Goal: Task Accomplishment & Management: Manage account settings

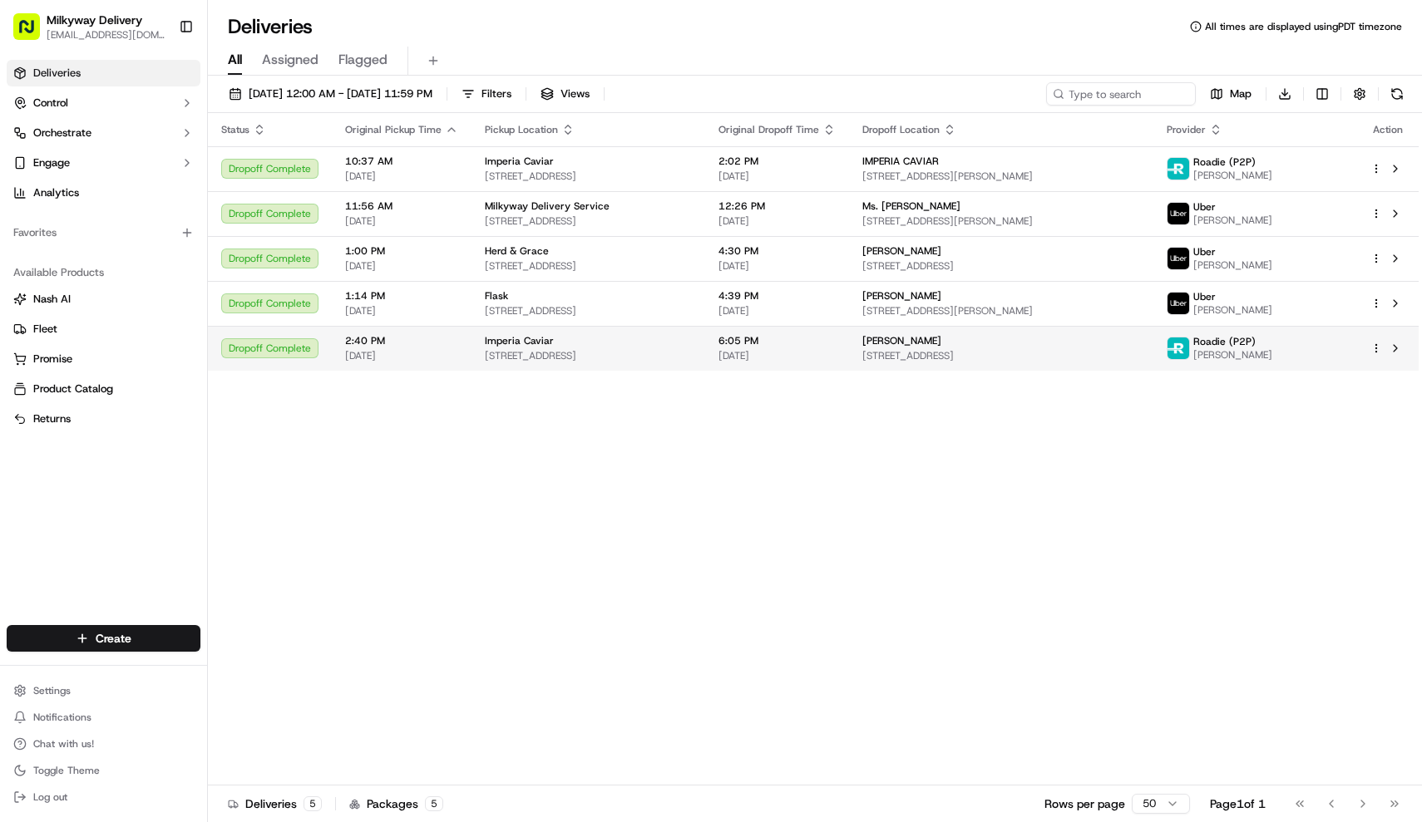
click at [656, 347] on div "Imperia Caviar" at bounding box center [588, 340] width 207 height 13
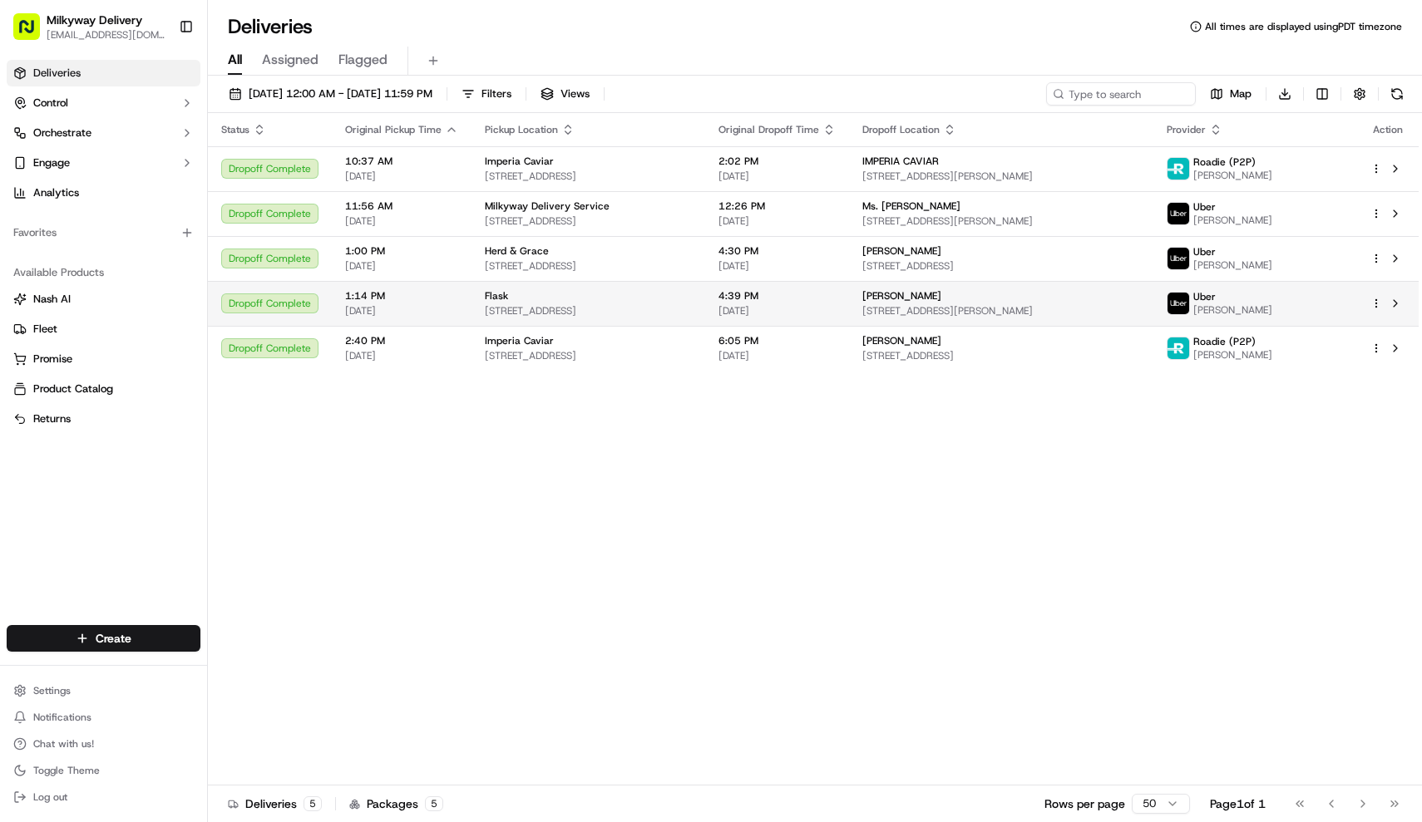
click at [611, 285] on td "Flask [STREET_ADDRESS]" at bounding box center [589, 303] width 234 height 45
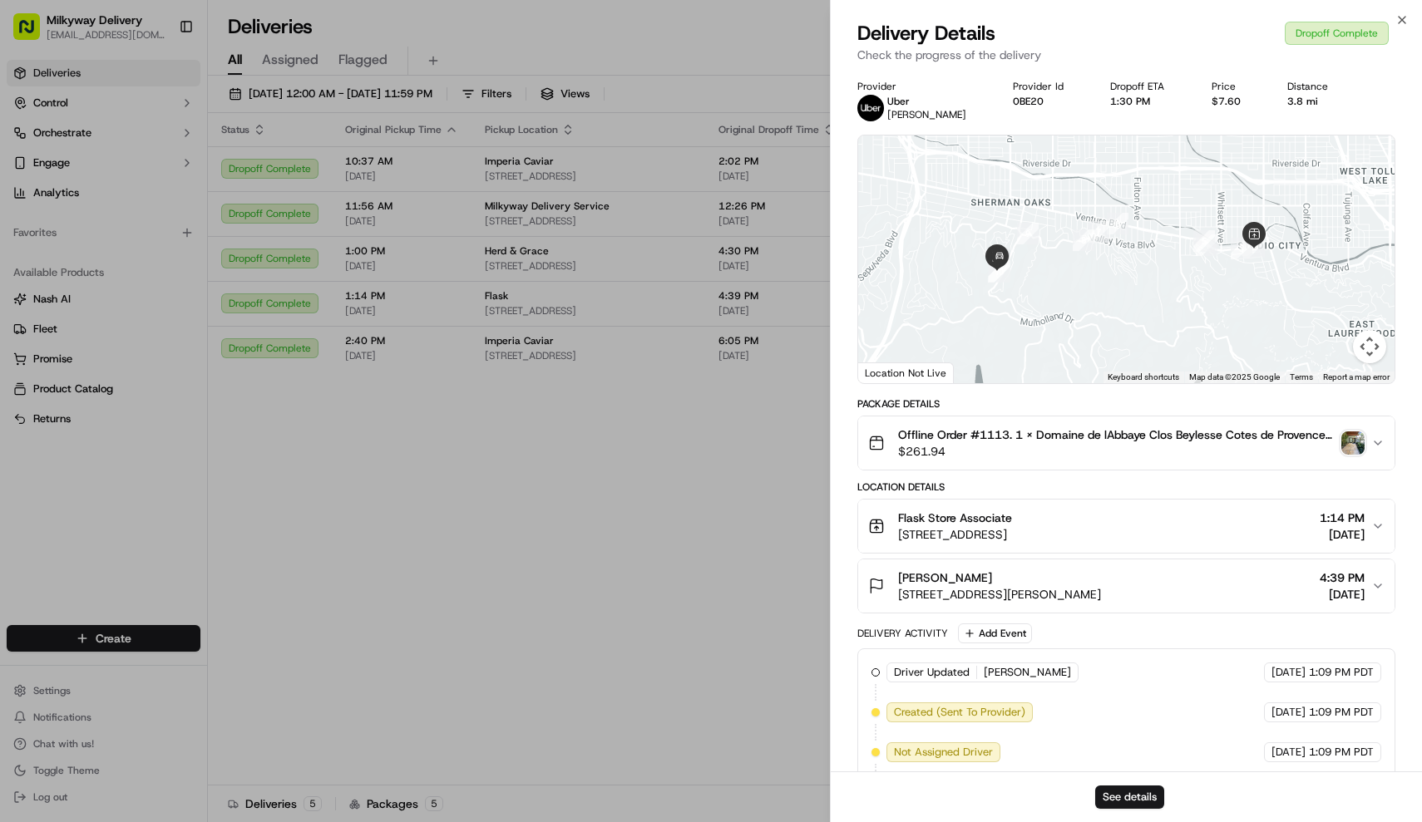
click at [1089, 452] on span "$261.94" at bounding box center [1116, 451] width 437 height 17
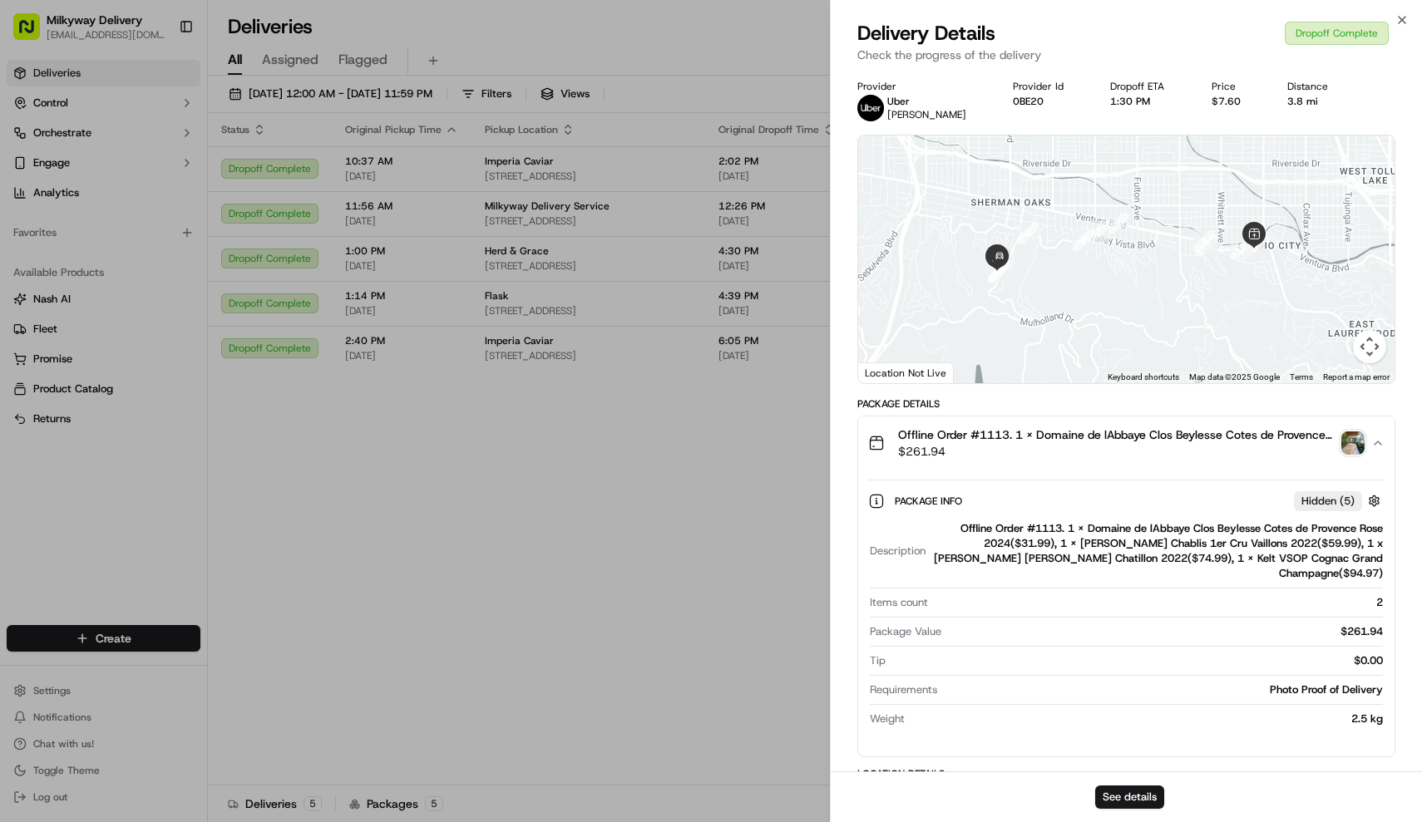
click at [1089, 452] on span "$261.94" at bounding box center [1116, 451] width 437 height 17
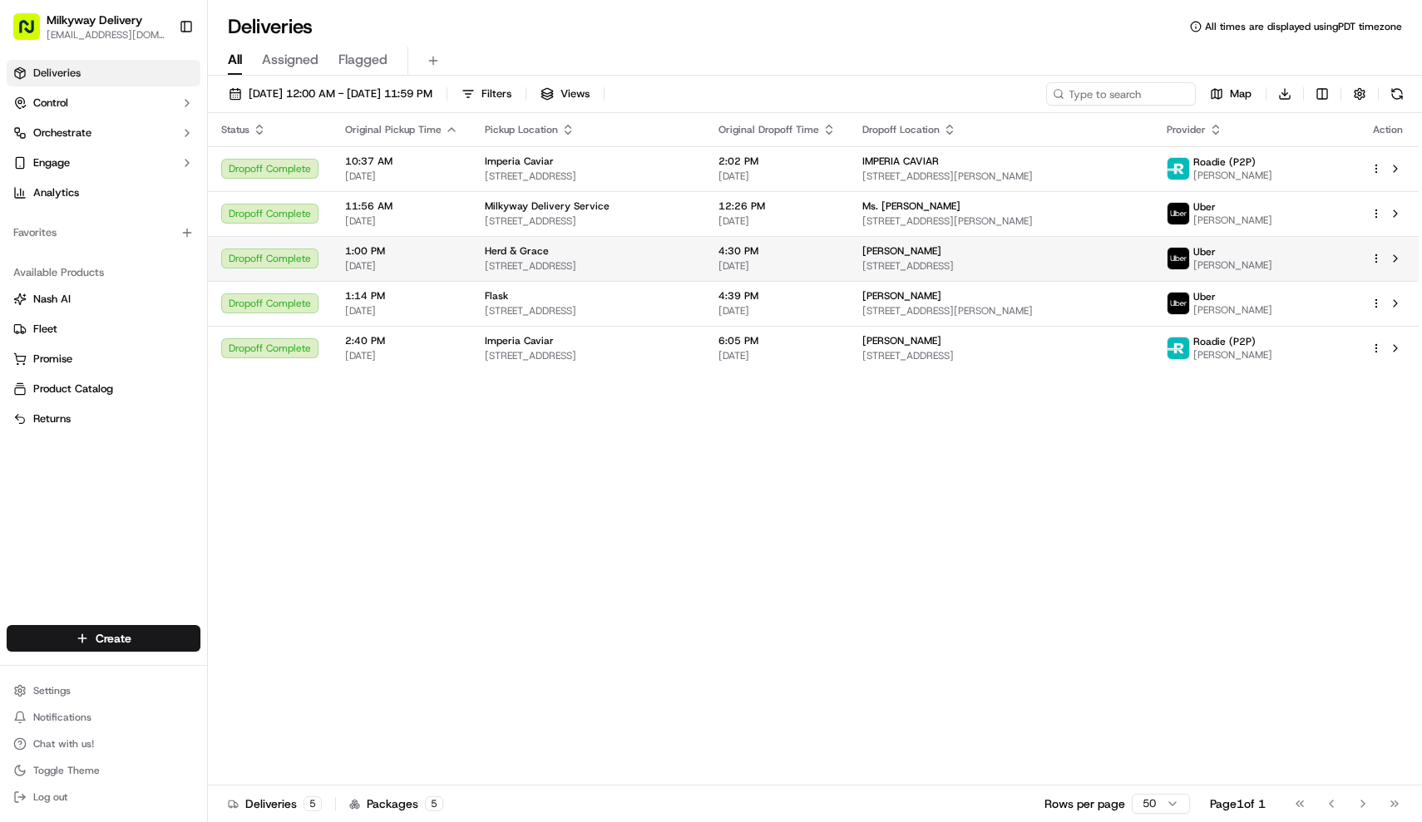
click at [570, 258] on div "Herd & Grace [STREET_ADDRESS]" at bounding box center [588, 259] width 207 height 28
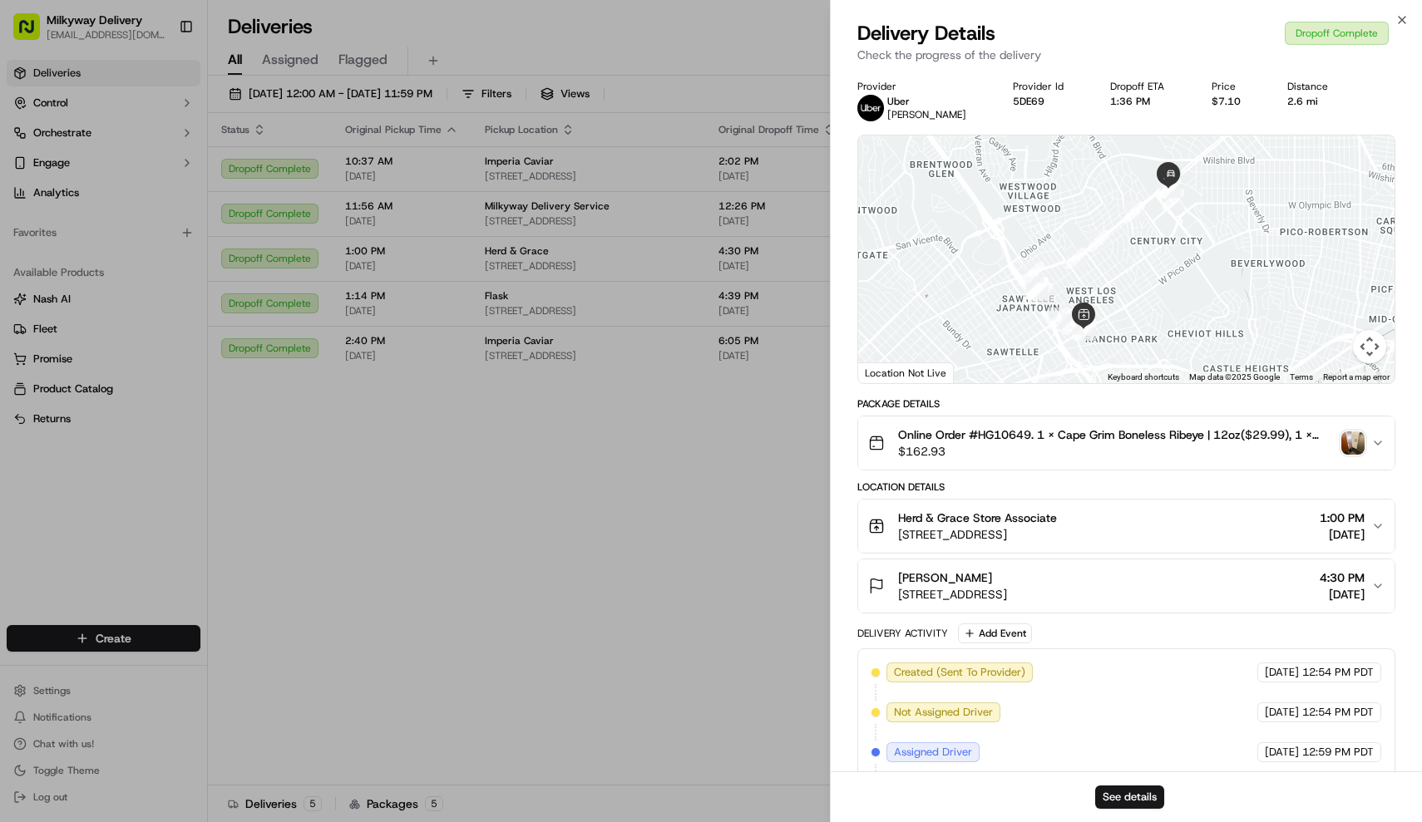
click at [990, 446] on span "$162.93" at bounding box center [1116, 451] width 437 height 17
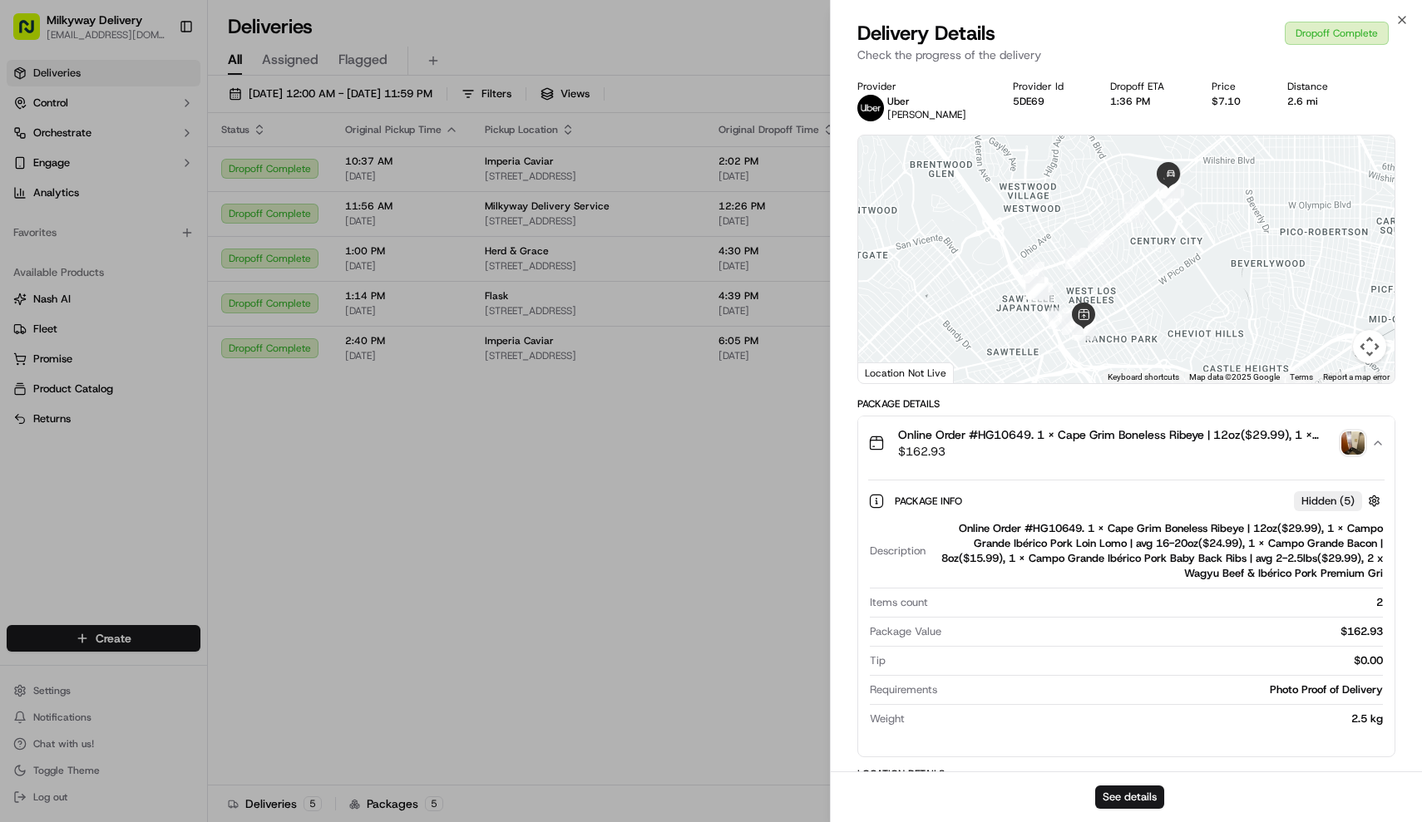
click at [990, 446] on span "$162.93" at bounding box center [1116, 451] width 437 height 17
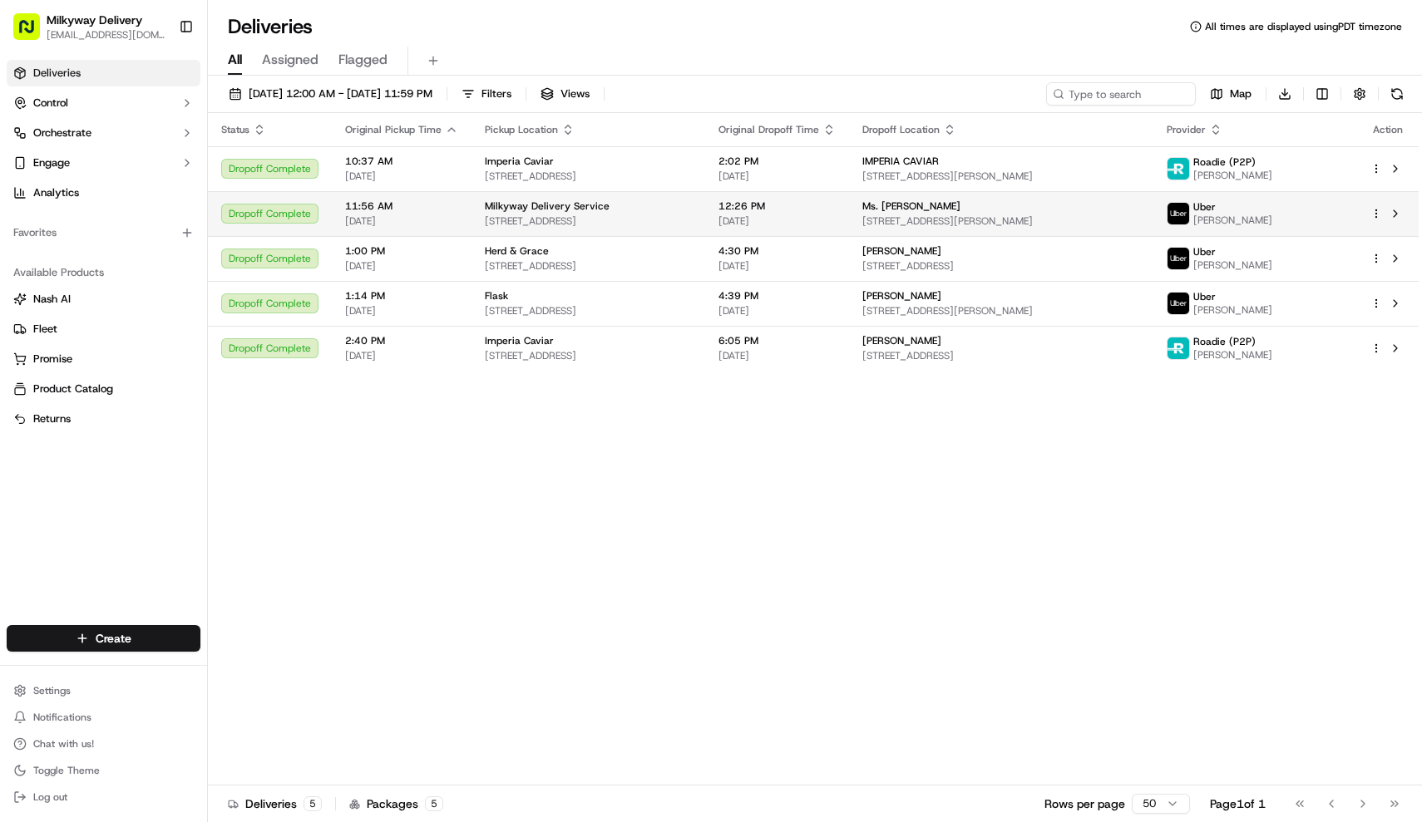
click at [632, 214] on div "Milkyway Delivery Service [STREET_ADDRESS]" at bounding box center [588, 214] width 207 height 28
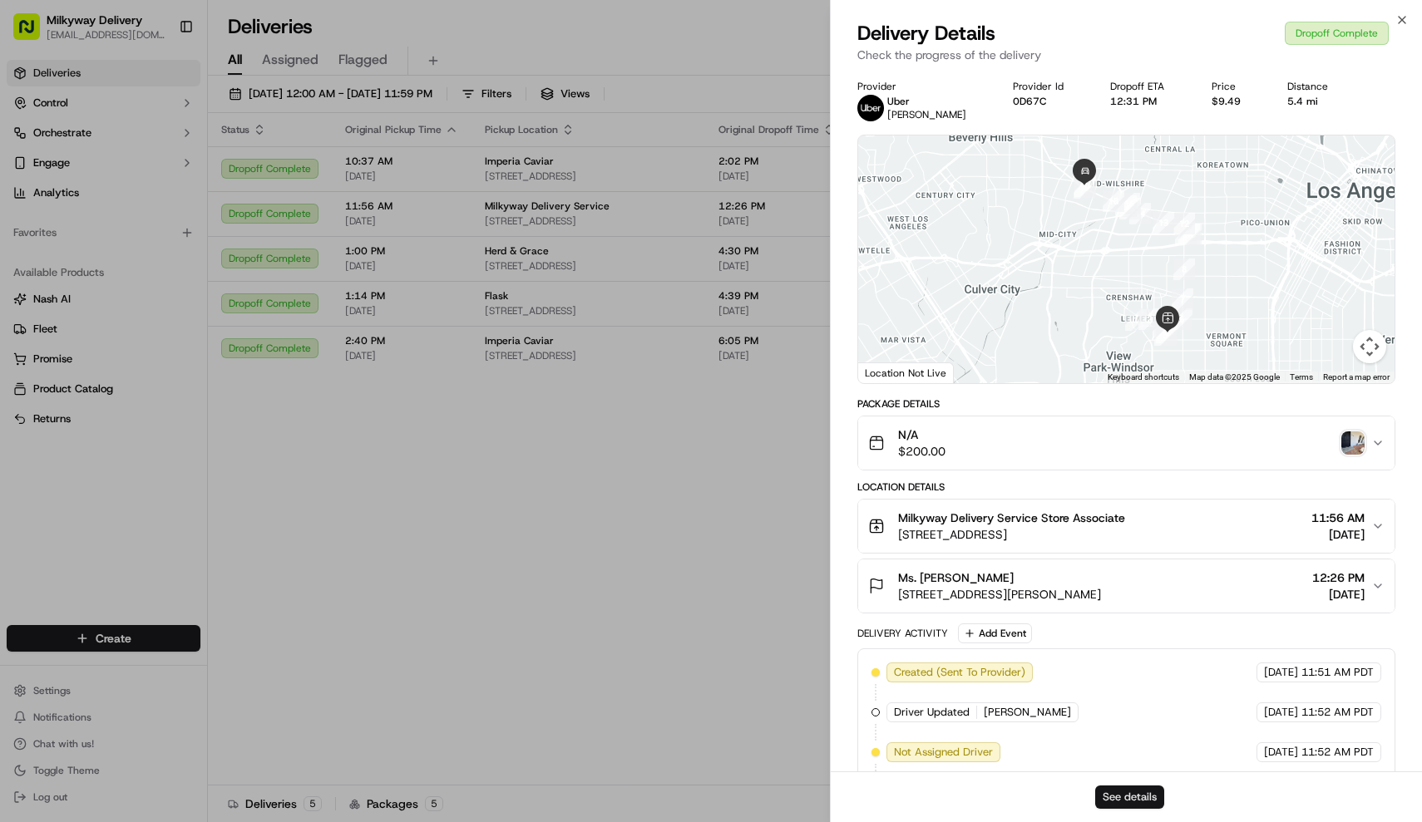
click at [1140, 793] on button "See details" at bounding box center [1129, 797] width 69 height 23
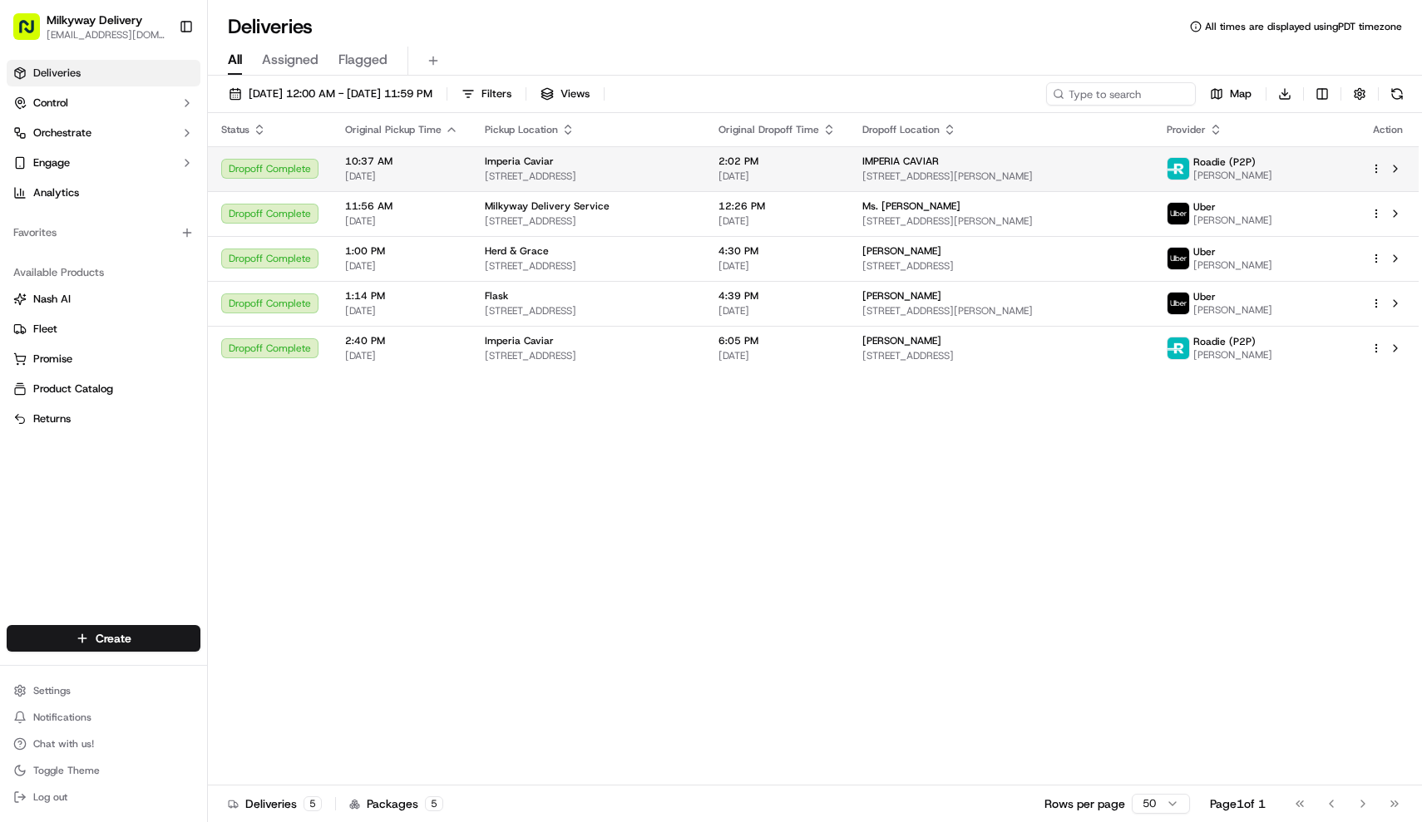
click at [541, 165] on span "Imperia Caviar" at bounding box center [519, 161] width 69 height 13
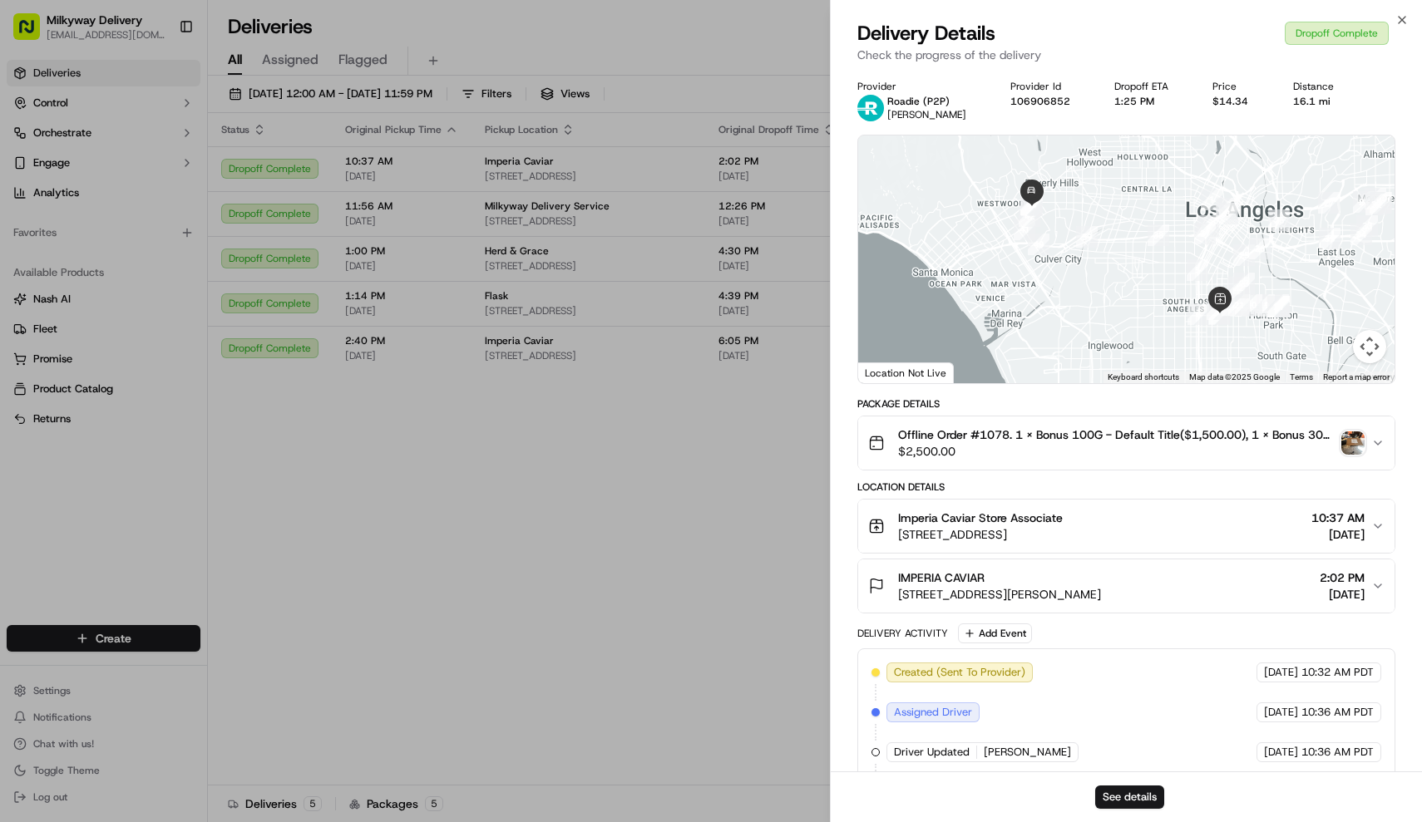
click at [1084, 437] on span "Offline Order #1078. 1 x Bonus 100G - Default Title($1,500.00), 1 x Bonus 30G -…" at bounding box center [1116, 435] width 437 height 17
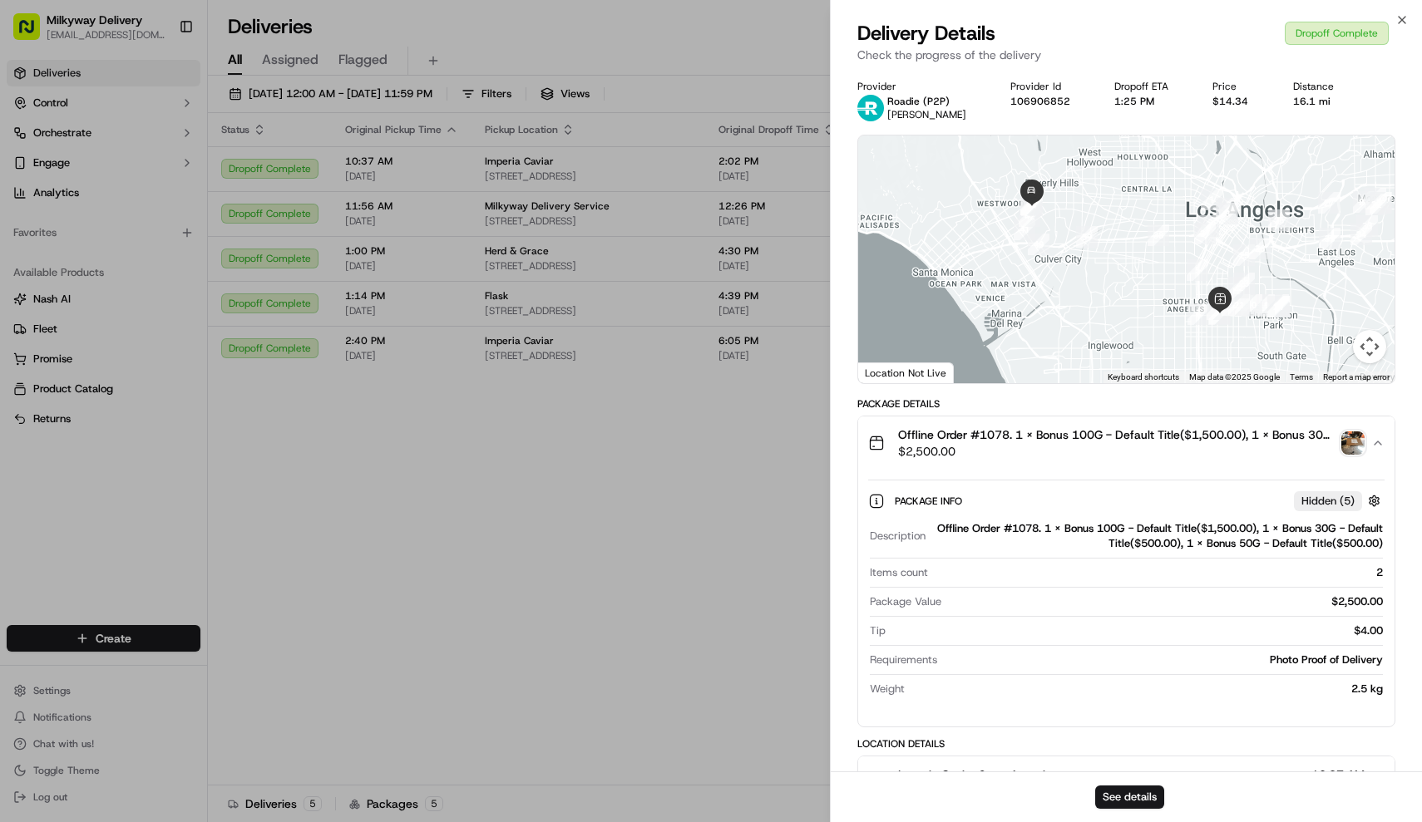
click at [1084, 437] on span "Offline Order #1078. 1 x Bonus 100G - Default Title($1,500.00), 1 x Bonus 30G -…" at bounding box center [1116, 435] width 437 height 17
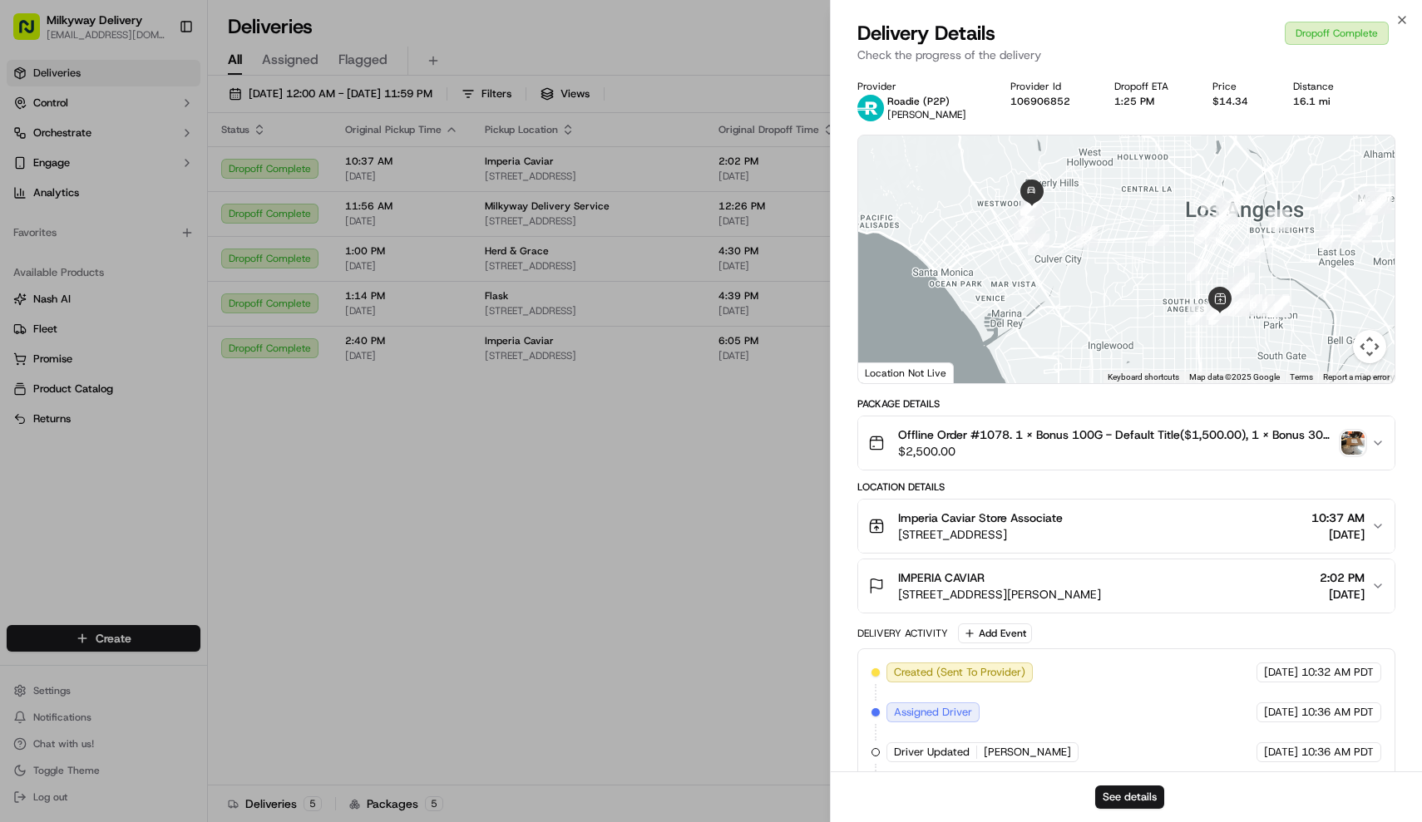
click at [1069, 443] on span "$2,500.00" at bounding box center [1116, 451] width 437 height 17
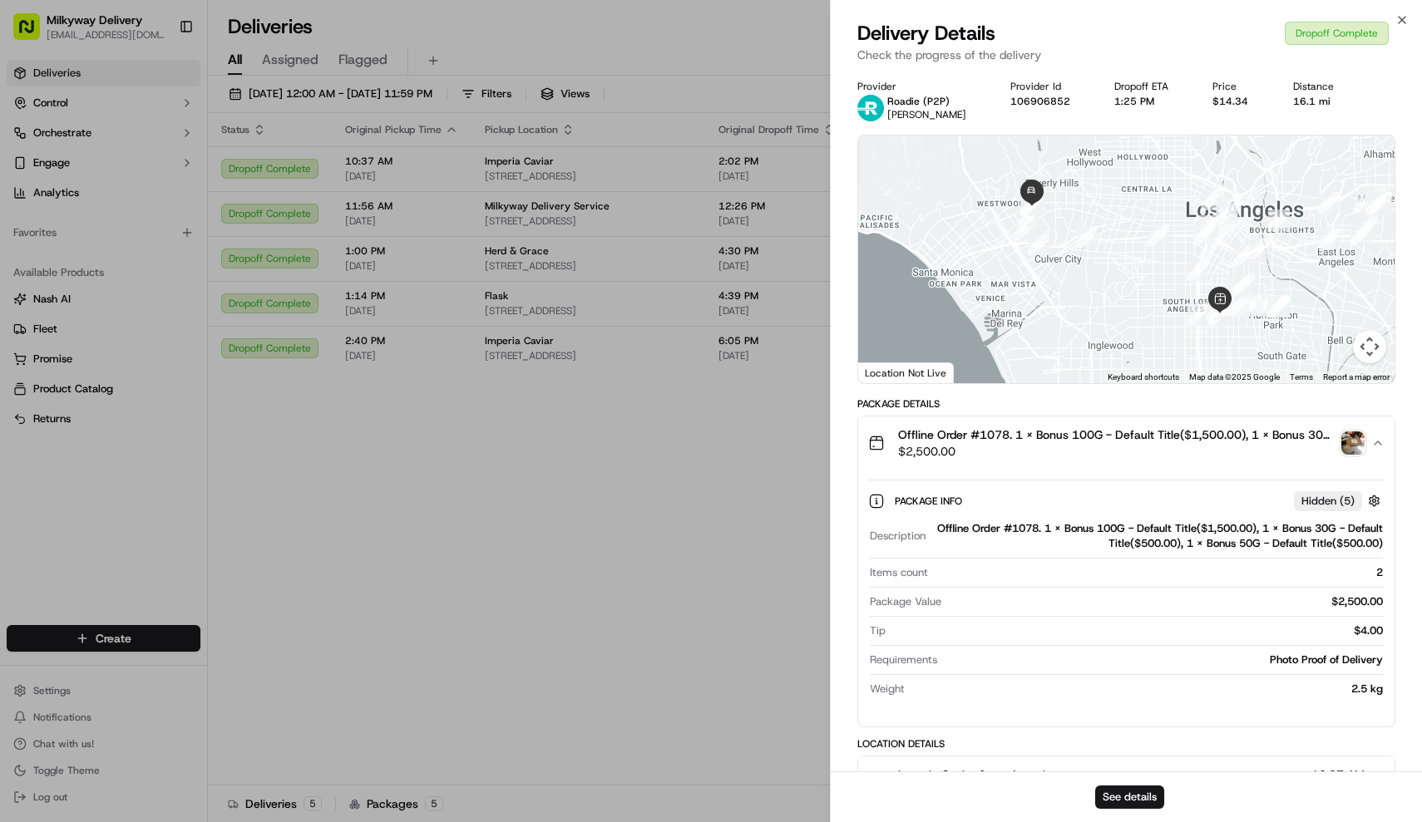
click at [1069, 443] on span "$2,500.00" at bounding box center [1116, 451] width 437 height 17
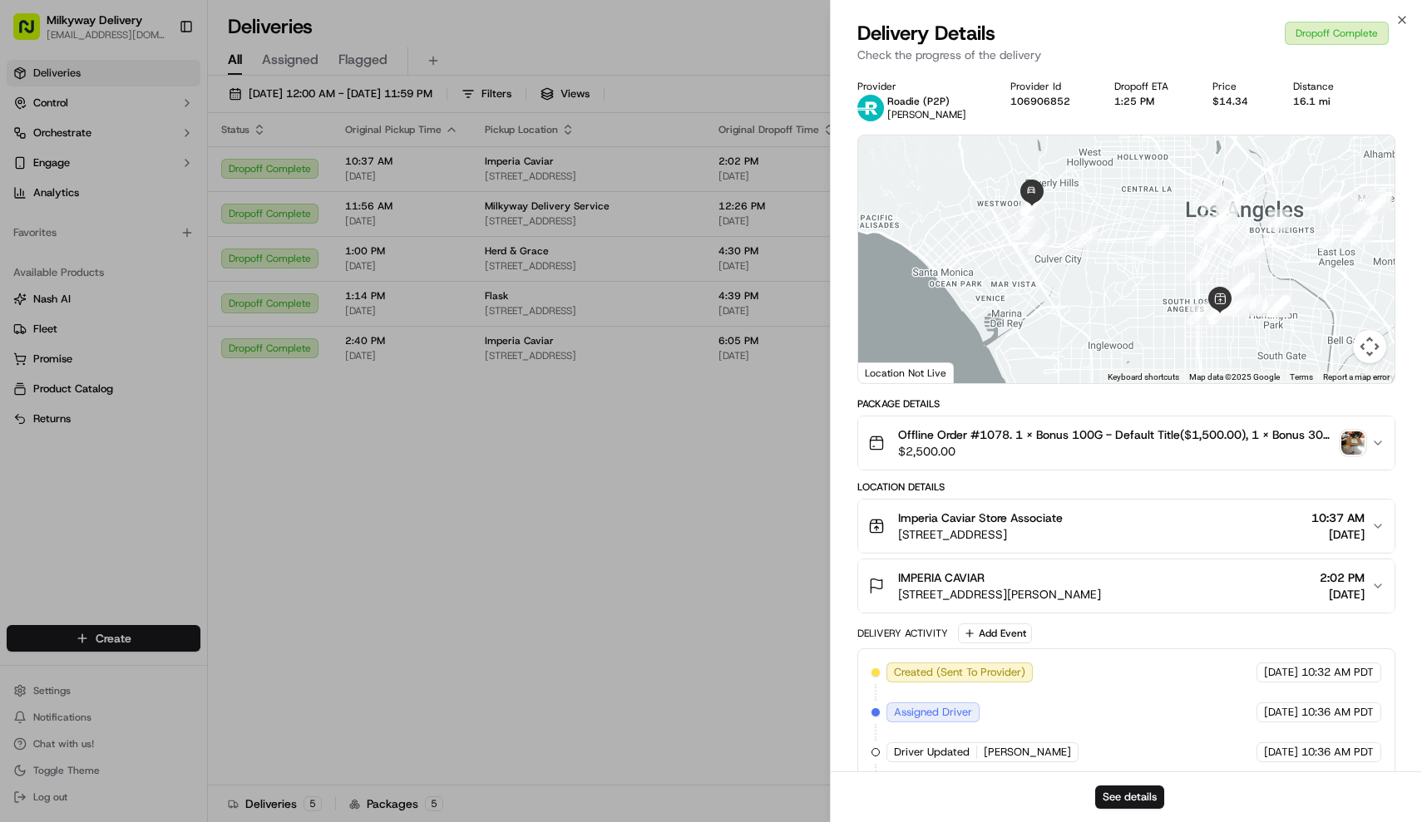
click at [1364, 454] on img "button" at bounding box center [1352, 443] width 23 height 23
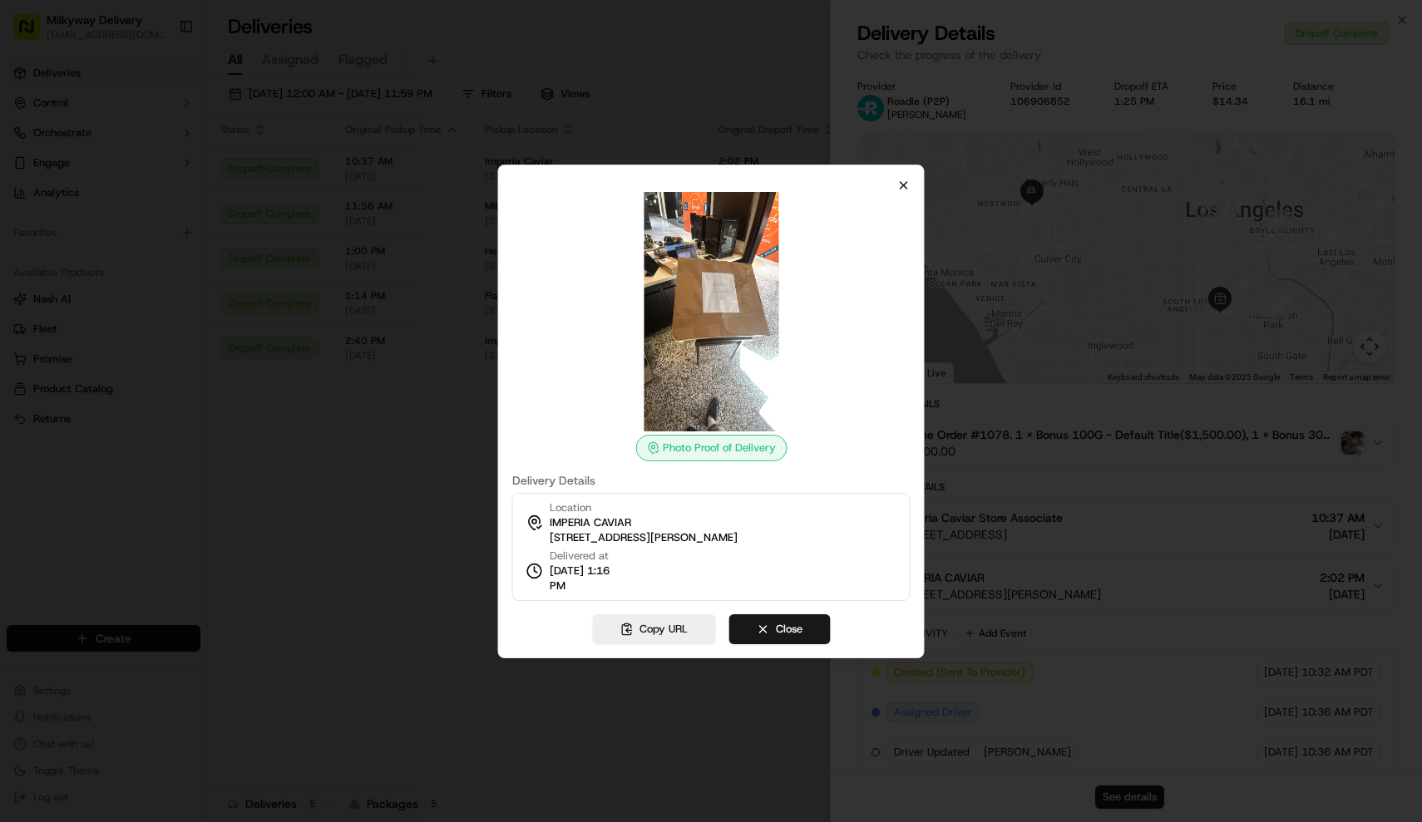
click at [902, 185] on icon "button" at bounding box center [903, 185] width 13 height 13
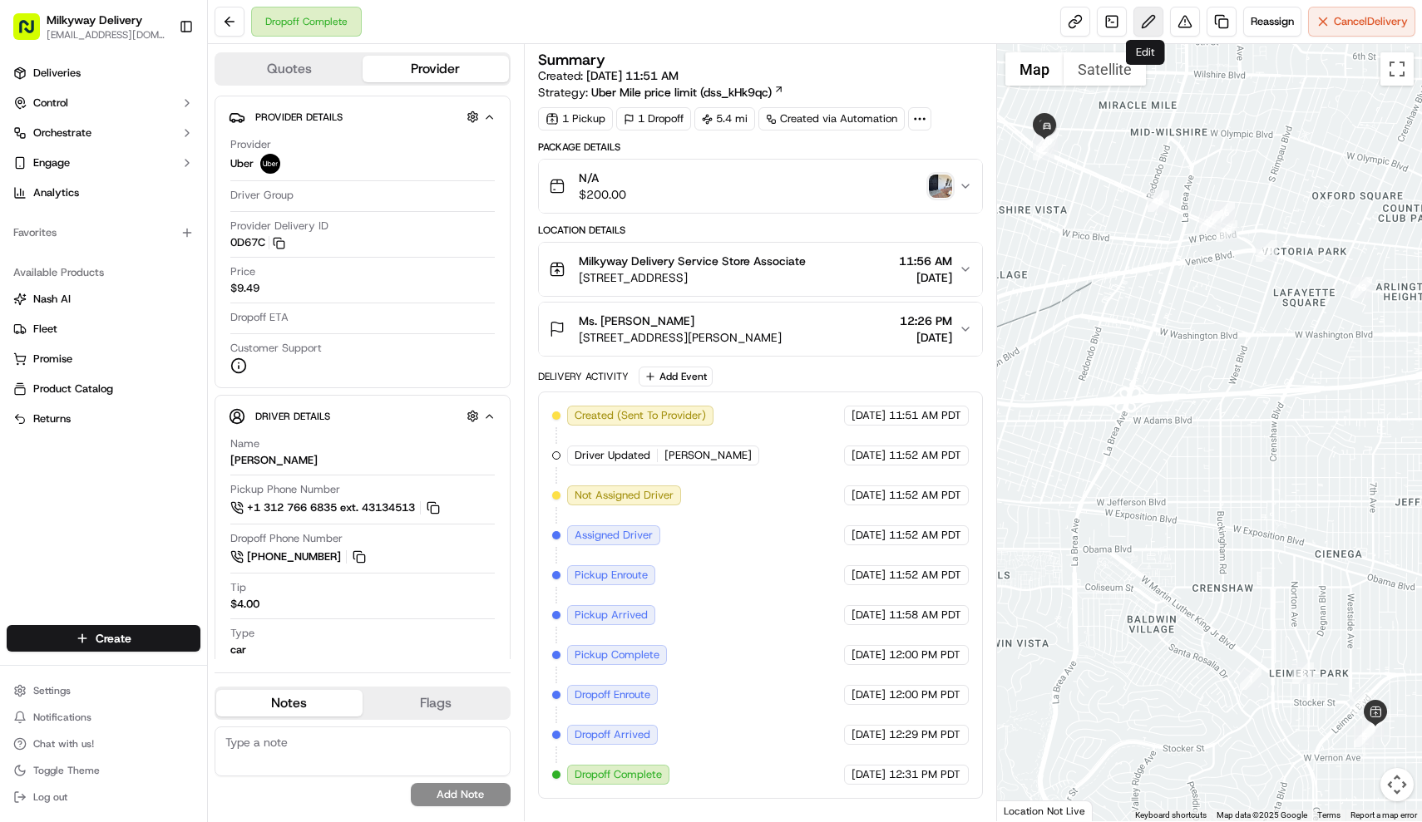
click at [1149, 15] on button at bounding box center [1149, 22] width 30 height 30
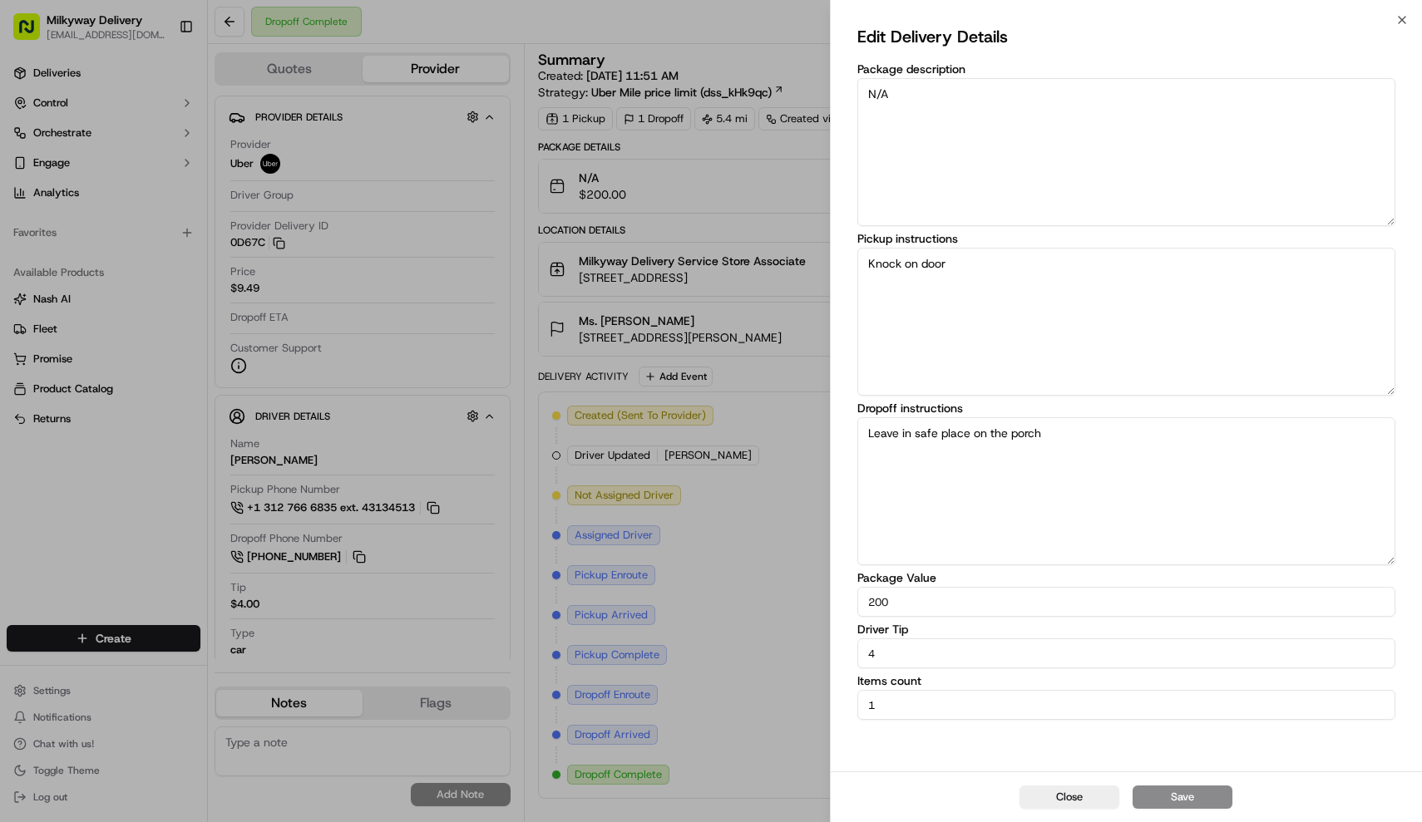
click at [1280, 667] on input "4" at bounding box center [1126, 654] width 539 height 30
type input "0"
click at [1212, 796] on button "Save" at bounding box center [1183, 797] width 100 height 23
